Goal: Check status: Check status

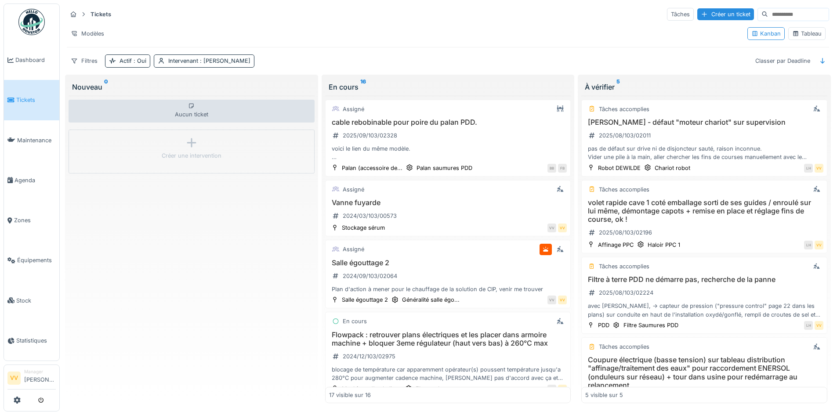
click at [26, 98] on span "Tickets" at bounding box center [36, 100] width 40 height 8
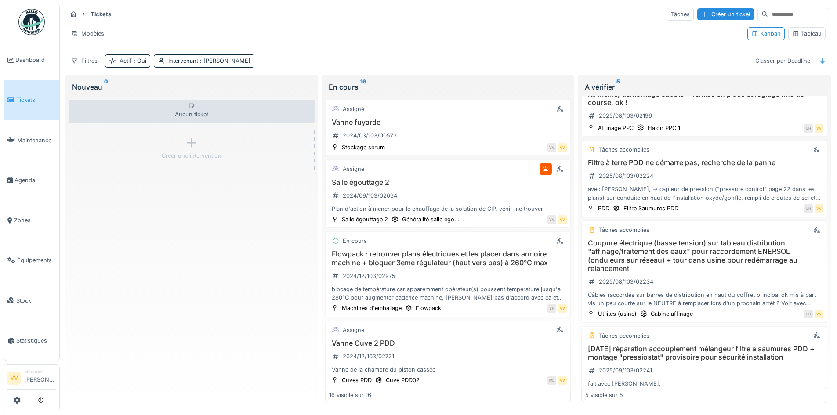
scroll to position [101, 0]
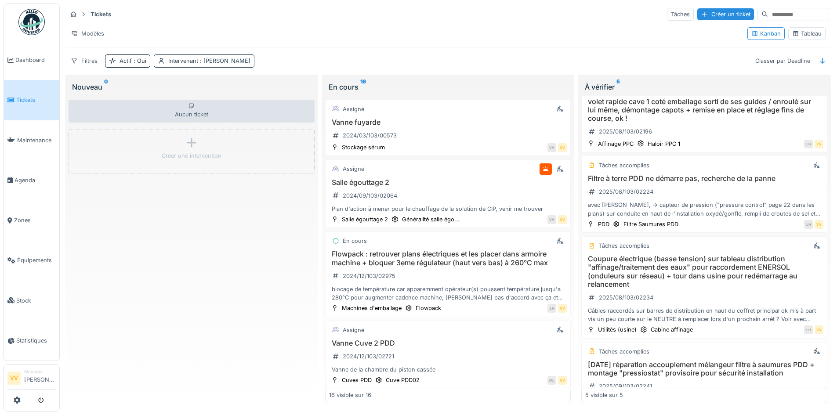
click at [235, 58] on span ": Lucas Herbet" at bounding box center [224, 61] width 52 height 7
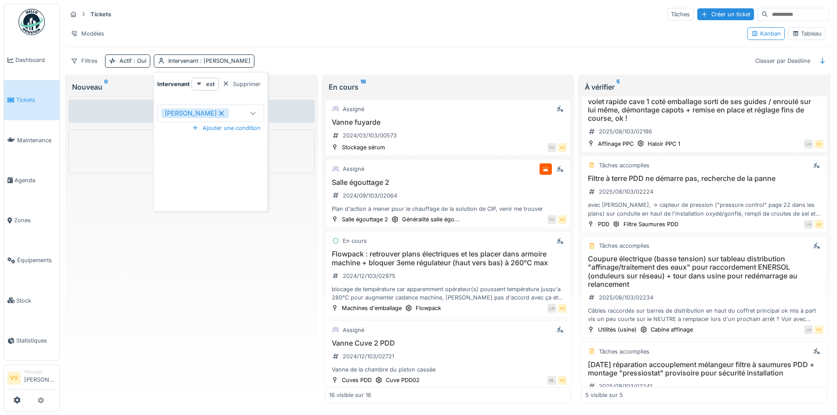
click at [225, 80] on div at bounding box center [225, 84] width 7 height 8
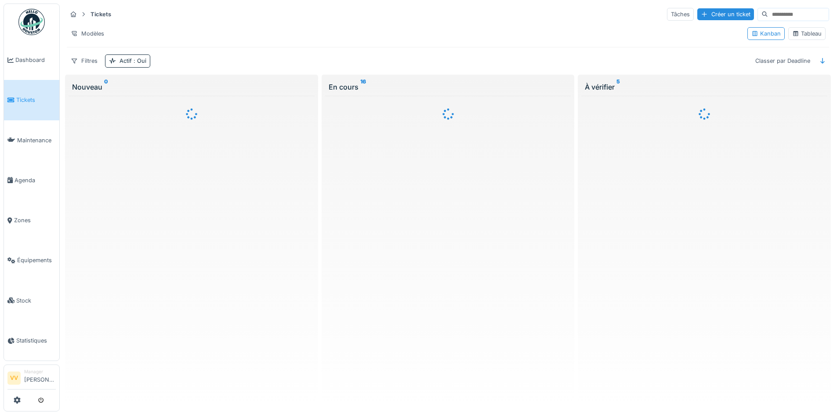
scroll to position [0, 0]
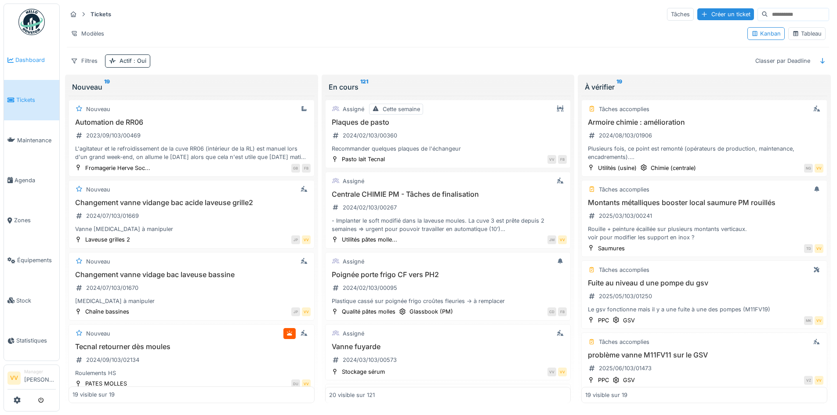
click at [19, 58] on span "Dashboard" at bounding box center [35, 60] width 40 height 8
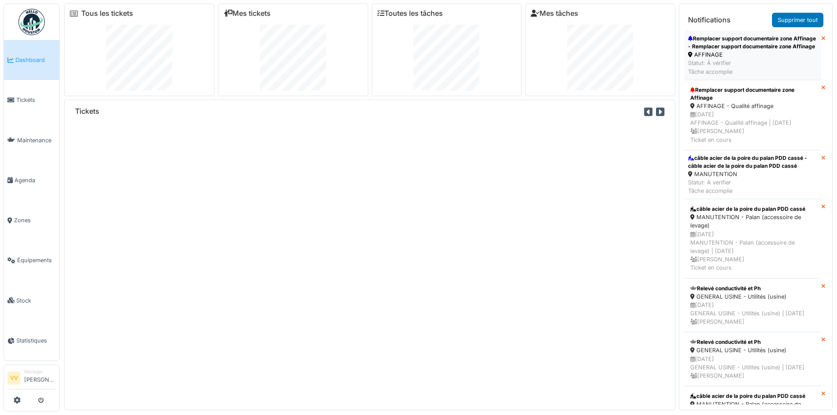
click at [717, 59] on div "AFFINAGE" at bounding box center [753, 55] width 130 height 8
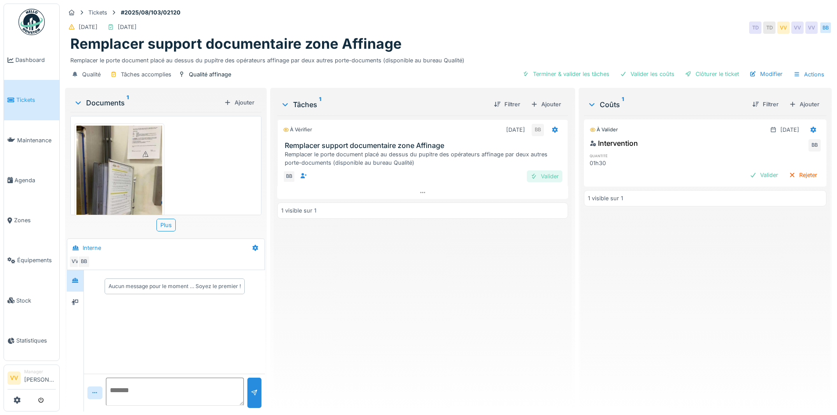
click at [539, 177] on div "Valider" at bounding box center [545, 176] width 36 height 12
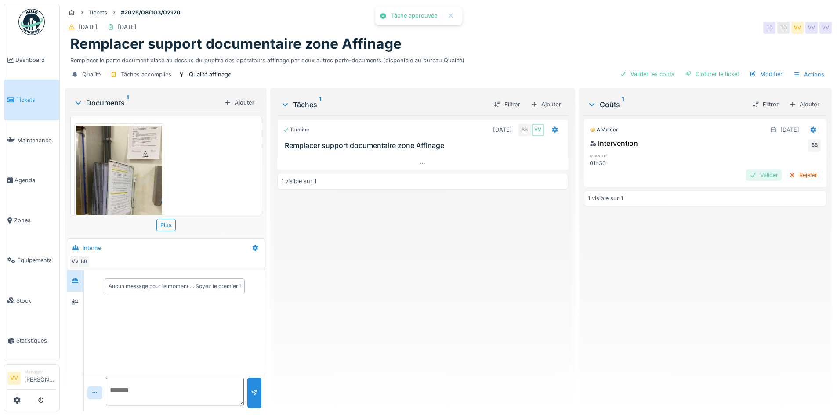
click at [746, 172] on div "Valider" at bounding box center [764, 175] width 36 height 12
click at [714, 69] on div "Clôturer le ticket" at bounding box center [711, 74] width 61 height 12
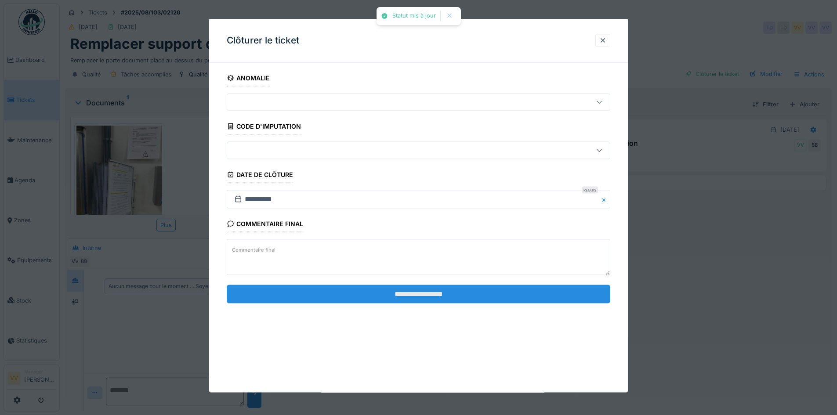
click at [387, 290] on input "**********" at bounding box center [418, 294] width 383 height 18
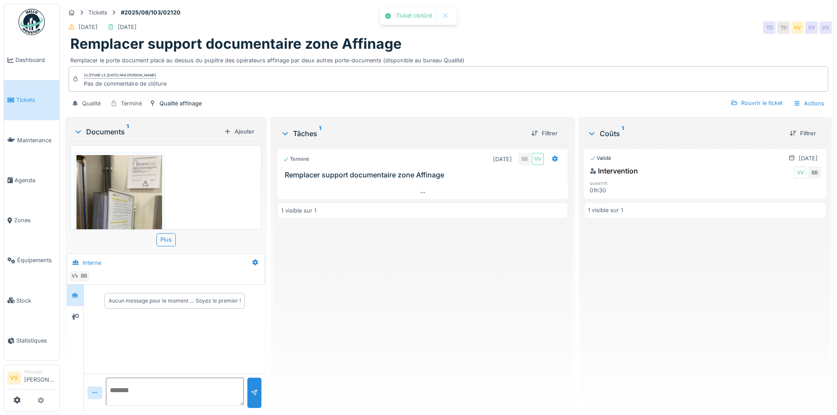
drag, startPoint x: 703, startPoint y: 307, endPoint x: 655, endPoint y: 274, distance: 58.4
click at [704, 307] on div "Validé 02/09/2025 Intervention VV BB quantité 01h30 1 visible sur 1" at bounding box center [705, 275] width 242 height 260
click at [20, 101] on span "Tickets" at bounding box center [36, 100] width 40 height 8
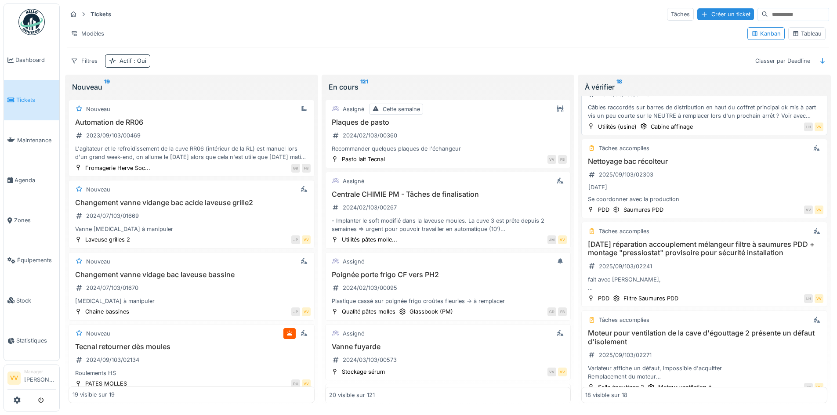
scroll to position [1054, 0]
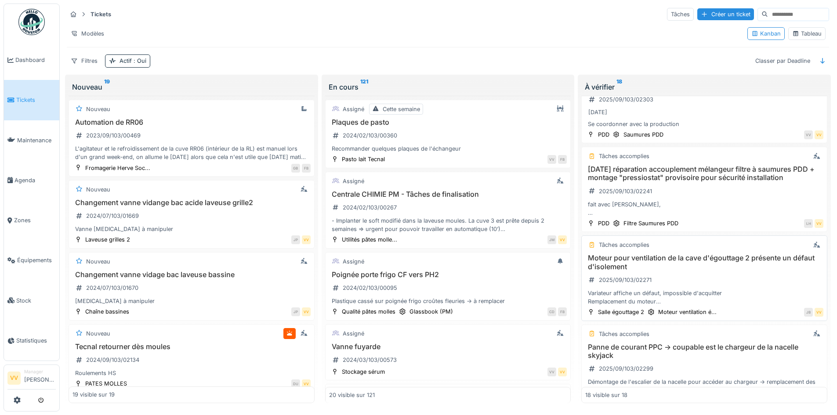
click at [684, 254] on h3 "Moteur pour ventilation de la cave d'égouttage 2 présente un défaut d'isolement" at bounding box center [704, 262] width 238 height 17
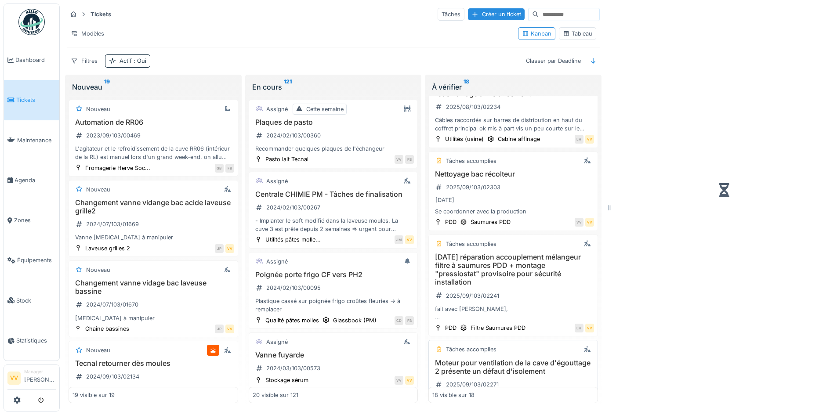
scroll to position [1150, 0]
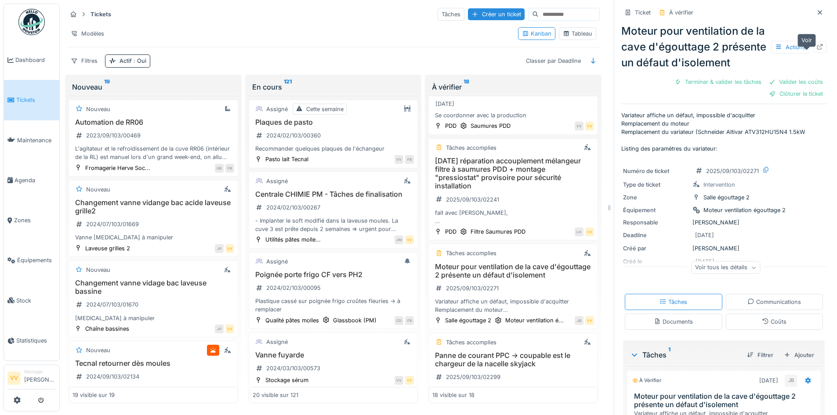
click at [816, 50] on icon at bounding box center [819, 47] width 7 height 6
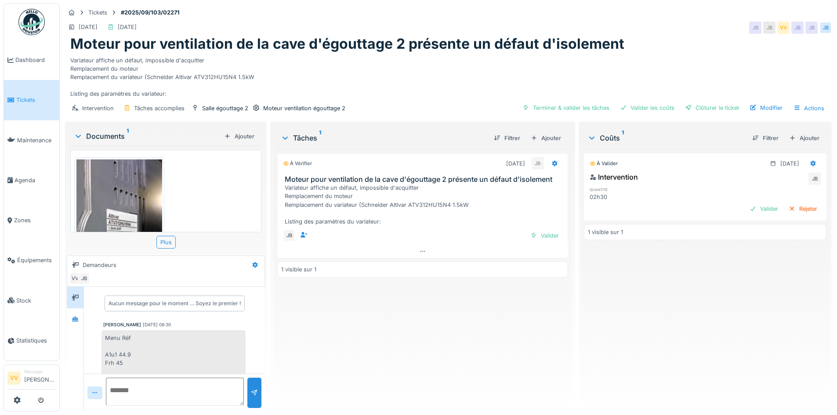
click at [16, 98] on span "Tickets" at bounding box center [36, 100] width 40 height 8
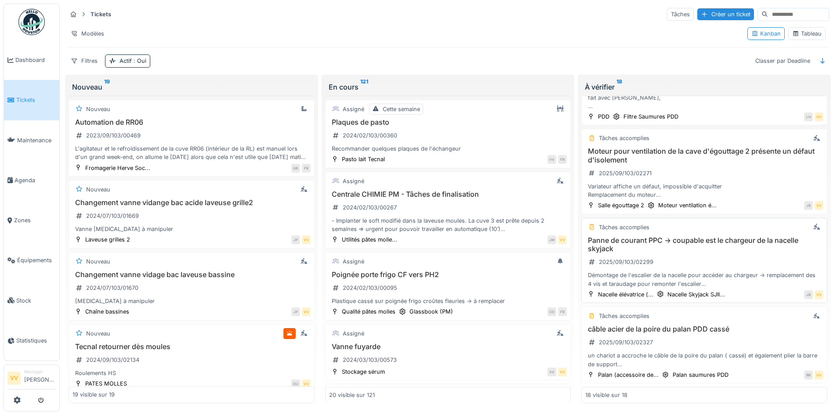
scroll to position [5, 0]
click at [676, 331] on div "câble acier de la poire du palan PDD cassé 2025/09/103/02327 un chariot a accro…" at bounding box center [704, 346] width 238 height 43
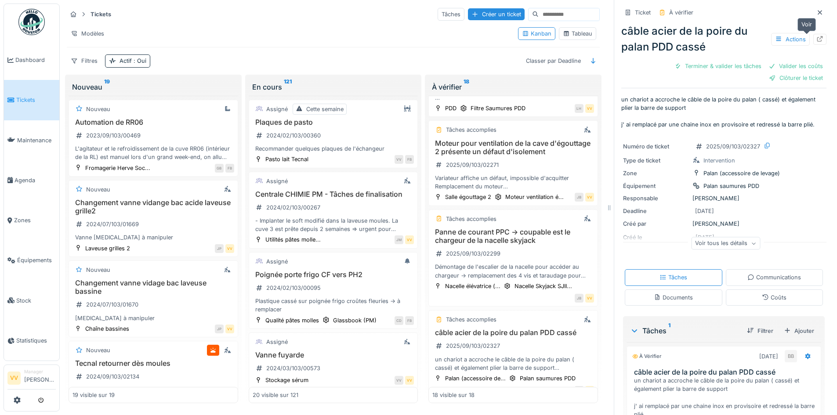
click at [813, 34] on div at bounding box center [819, 39] width 13 height 11
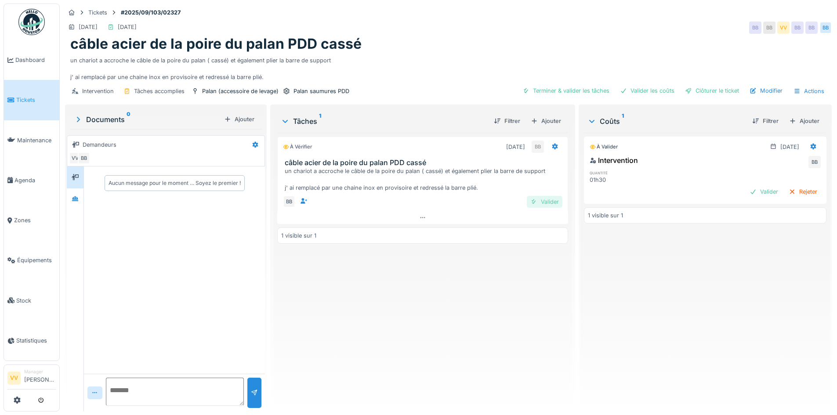
click at [547, 202] on div "Valider" at bounding box center [545, 202] width 36 height 12
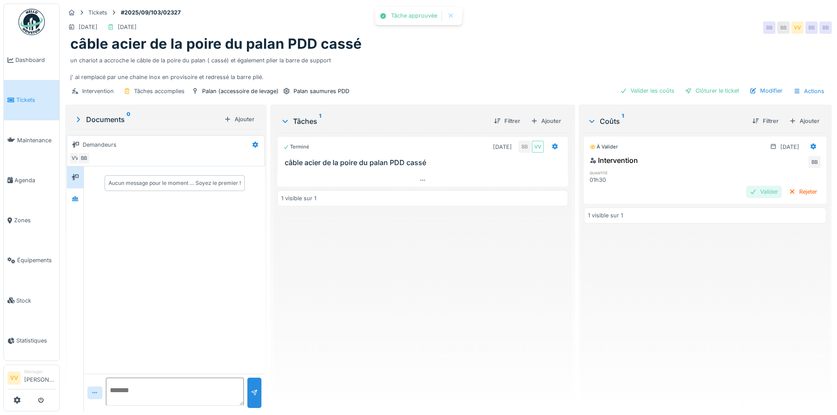
click at [746, 195] on div "Valider" at bounding box center [764, 192] width 36 height 12
click at [716, 90] on div "Clôturer le ticket" at bounding box center [711, 91] width 61 height 12
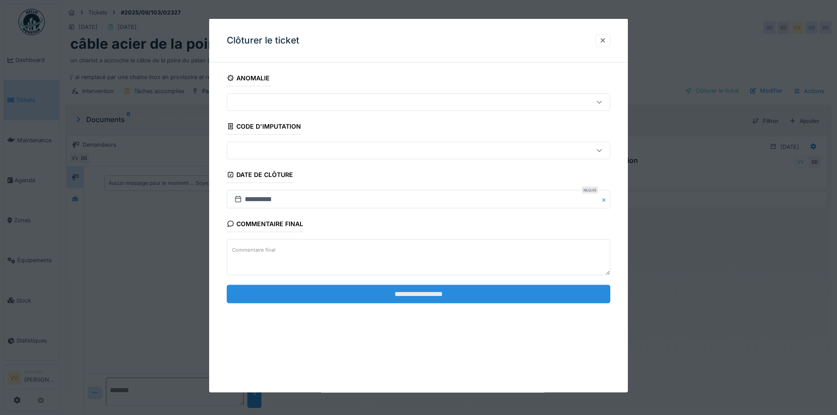
click at [493, 290] on input "**********" at bounding box center [418, 294] width 383 height 18
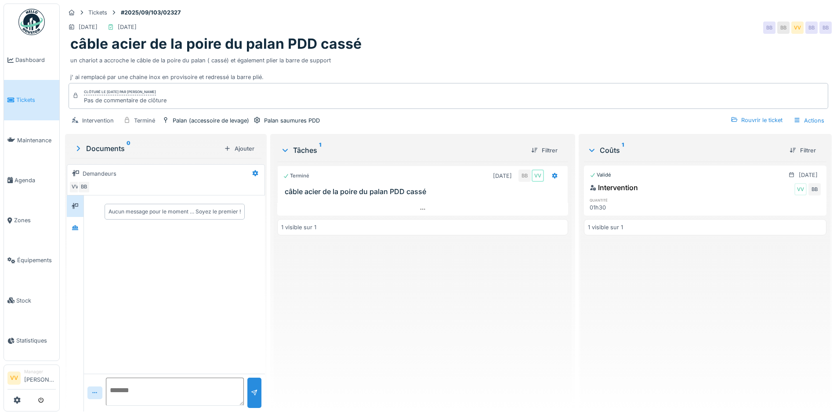
click at [23, 101] on span "Tickets" at bounding box center [36, 100] width 40 height 8
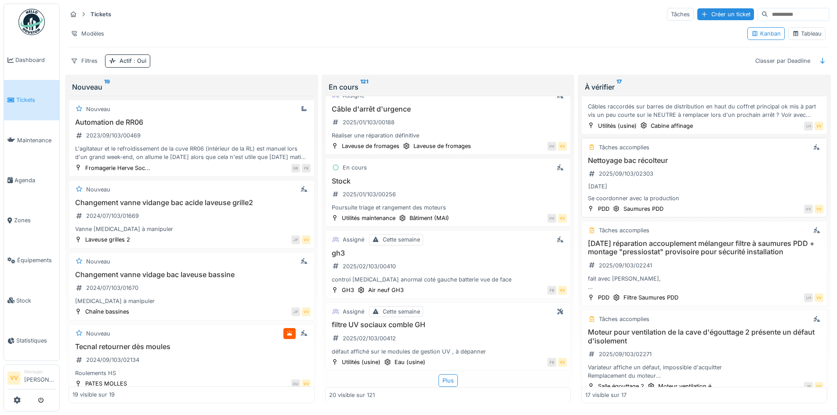
scroll to position [1081, 0]
